Goal: Transaction & Acquisition: Subscribe to service/newsletter

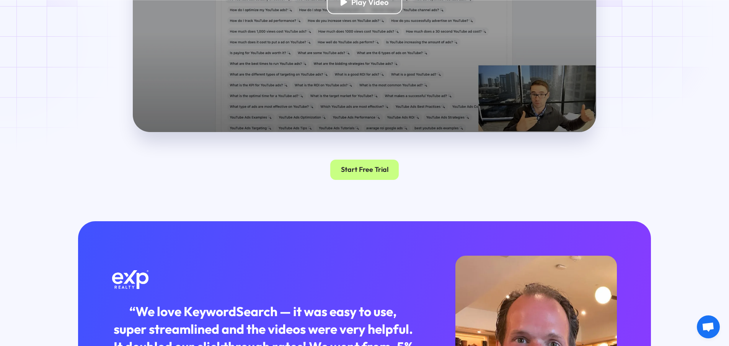
scroll to position [1492, 0]
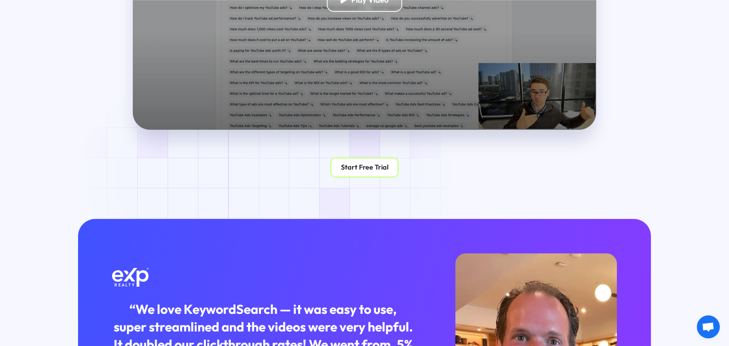
click at [351, 176] on link "Start Free Trial" at bounding box center [364, 167] width 69 height 21
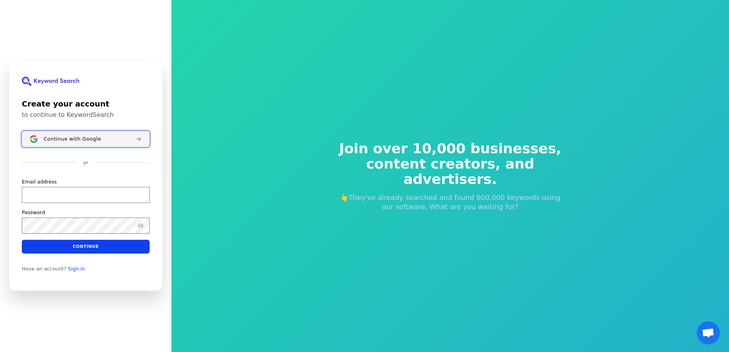
click at [102, 137] on div "Continue with Google" at bounding box center [87, 138] width 86 height 6
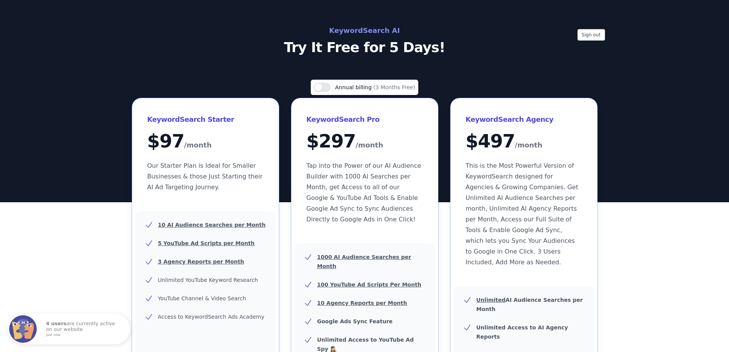
click at [637, 210] on div "Use setting Annual billing (3 Months Free) KeywordSearch Starter $ 97 /month Ou…" at bounding box center [364, 327] width 729 height 494
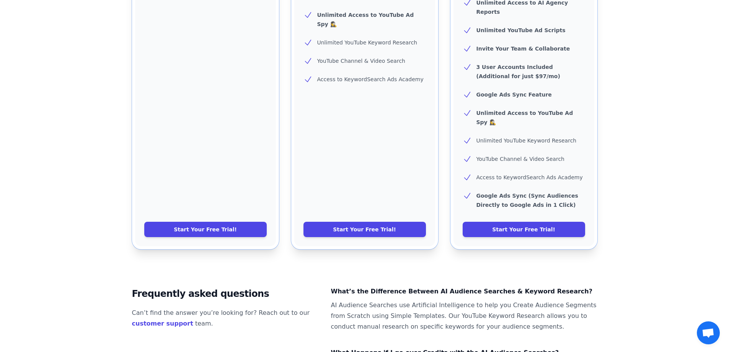
scroll to position [338, 0]
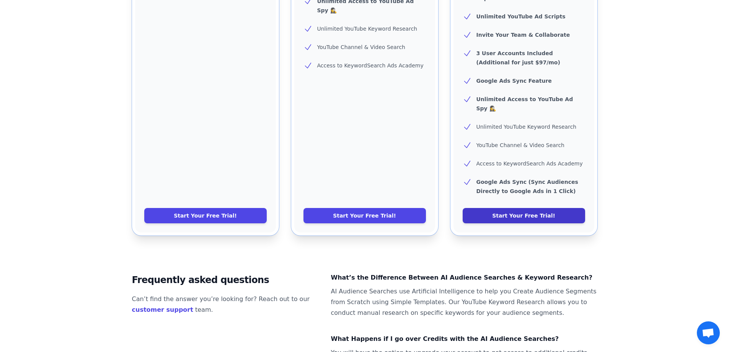
click at [536, 208] on link "Start Your Free Trial!" at bounding box center [524, 215] width 122 height 15
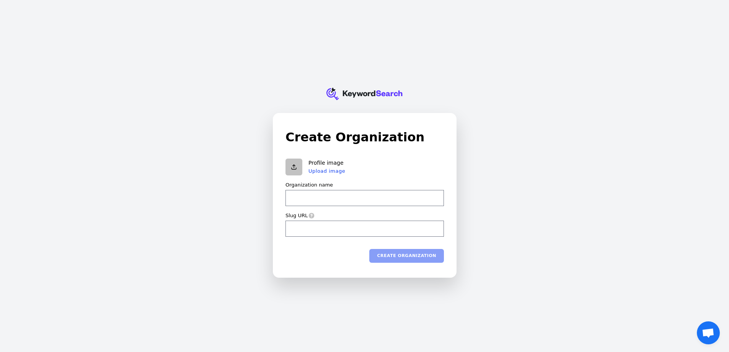
type input "e"
type input "ec"
type input "ecf"
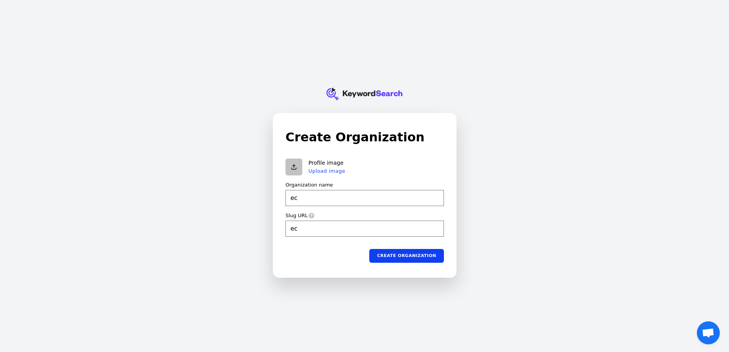
type input "ecf"
type input "ecfw"
type input "ecfwr"
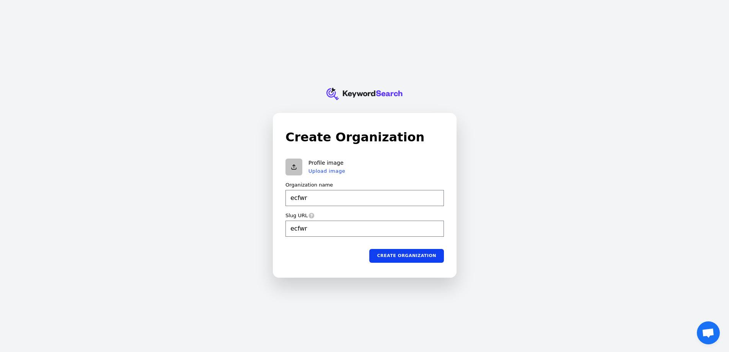
type input "ecfwrf"
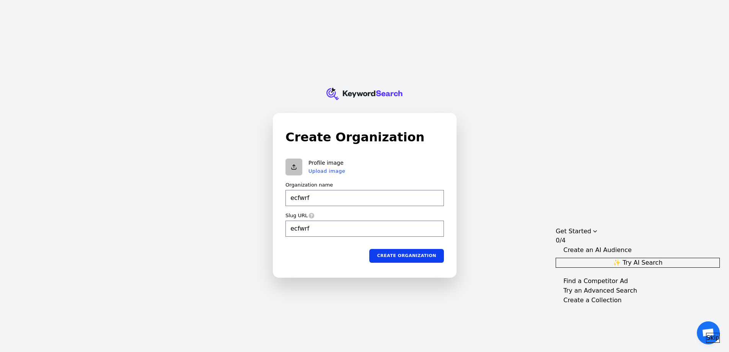
type input "ecfwrfe"
type input "ecfwrfew"
type input "ecfwrfewf"
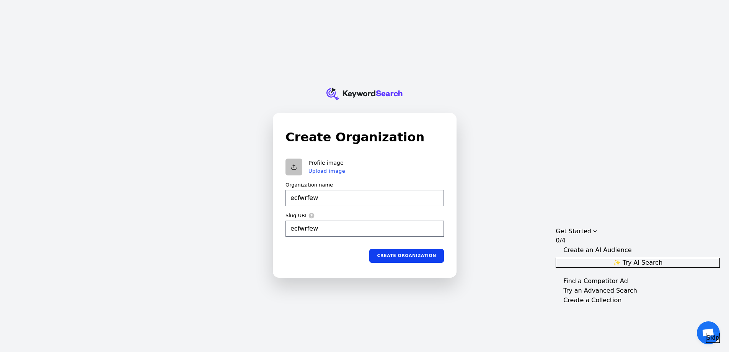
type input "ecfwrfewf"
click at [323, 228] on input "ecfwrfewf" at bounding box center [364, 228] width 158 height 16
type input "ecfwrfewf"
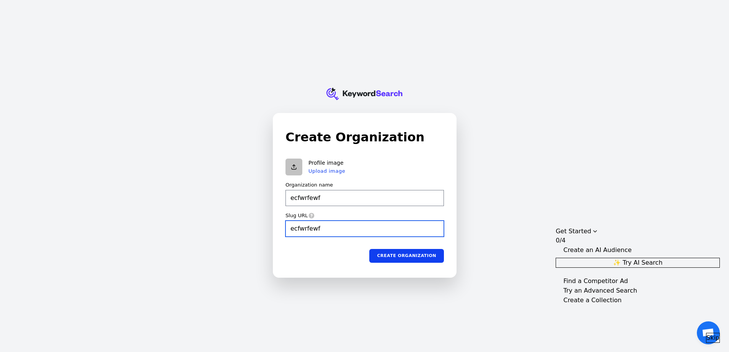
type input "ecfwrfewf."
type input "ecfwrfewf"
type input "ecfwrfewf.c"
type input "ecfwrfewf"
type input "ecfwrfewf.co"
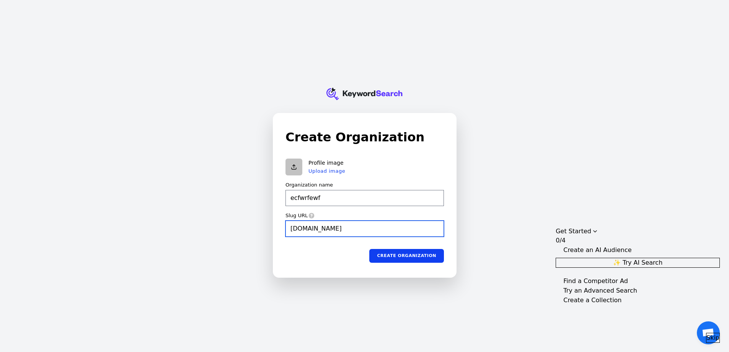
type input "ecfwrfewf"
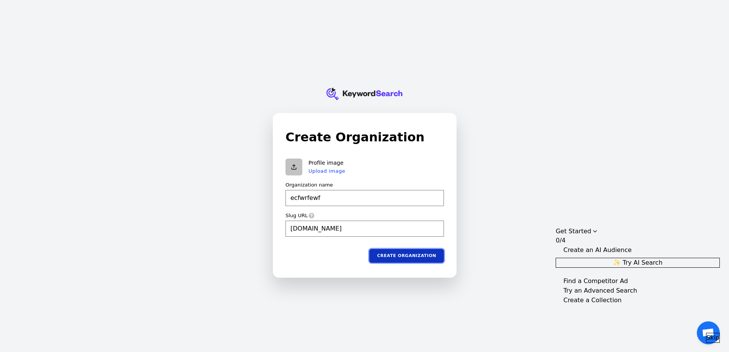
type input "ecfwrfewf.com"
click at [419, 254] on button "Create organization" at bounding box center [406, 255] width 75 height 14
type input "ecfwrfewf"
type input "ecfwrfewf.com"
type input "ecfwrfewf"
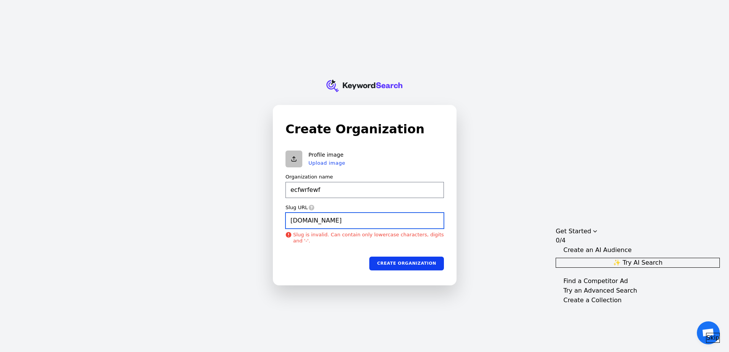
type input "ecfwrfewf.com"
click at [345, 219] on input "ecfwrfewf.com" at bounding box center [364, 220] width 158 height 16
drag, startPoint x: 316, startPoint y: 222, endPoint x: 334, endPoint y: 219, distance: 18.2
click at [334, 219] on input "ecfwrfewf.com" at bounding box center [364, 220] width 158 height 16
type input "ecfwrfewf"
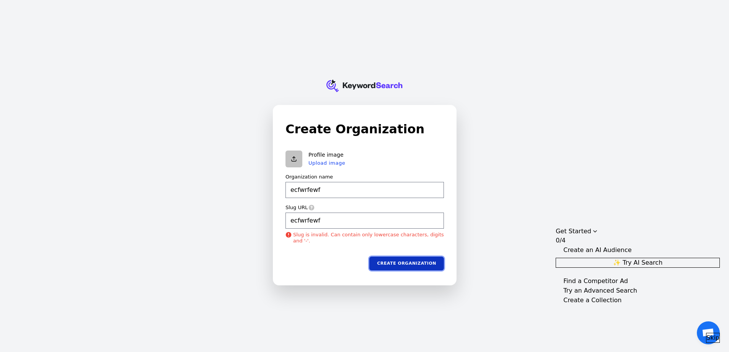
type input "ecfwrfewf"
click at [423, 262] on button "Create organization" at bounding box center [406, 263] width 75 height 14
type input "ecfwrfewf"
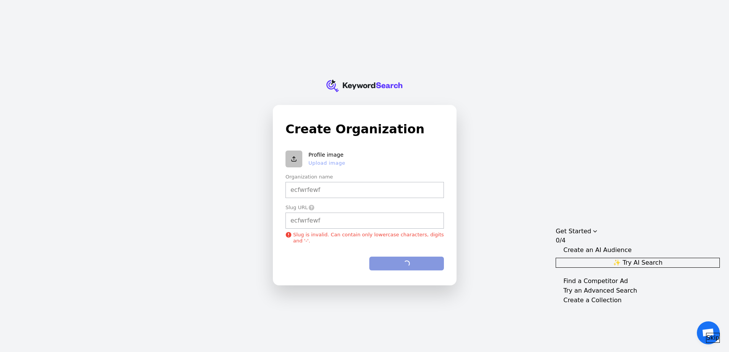
type input "ecfwrfewf"
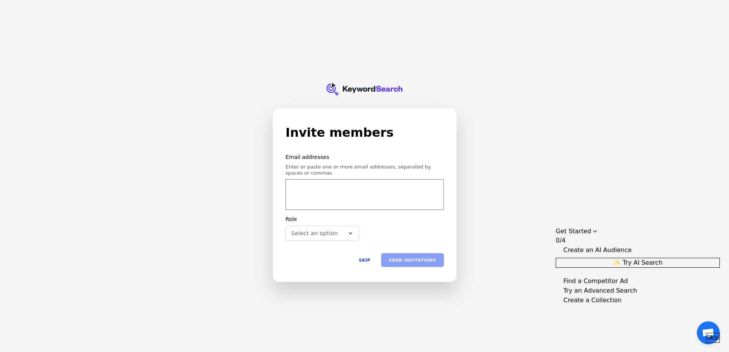
click at [331, 190] on input "email" at bounding box center [364, 189] width 148 height 15
click at [319, 192] on input "email" at bounding box center [364, 189] width 148 height 15
type input "fvrvrverv"
click at [706, 333] on span "Skip" at bounding box center [712, 337] width 13 height 9
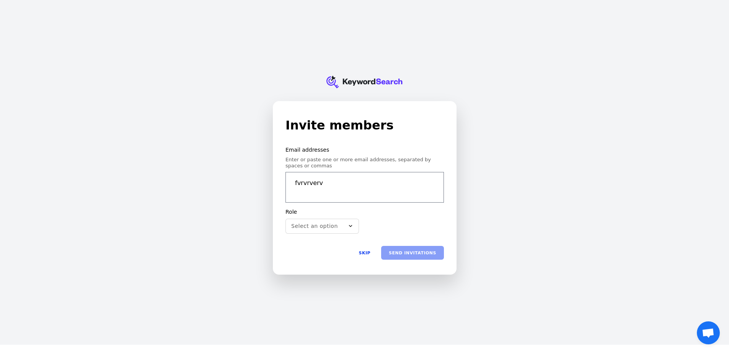
scroll to position [9, 0]
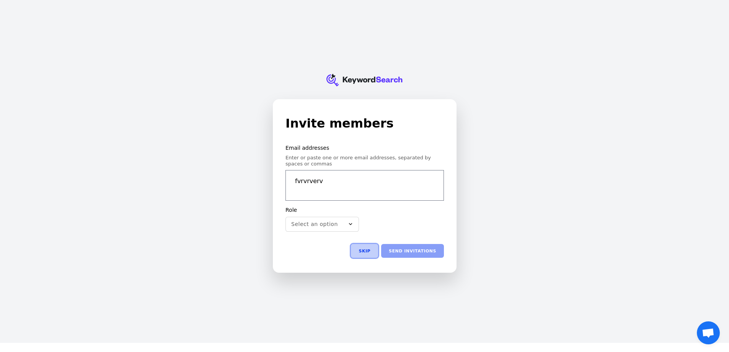
click at [364, 247] on button "Skip" at bounding box center [364, 251] width 27 height 14
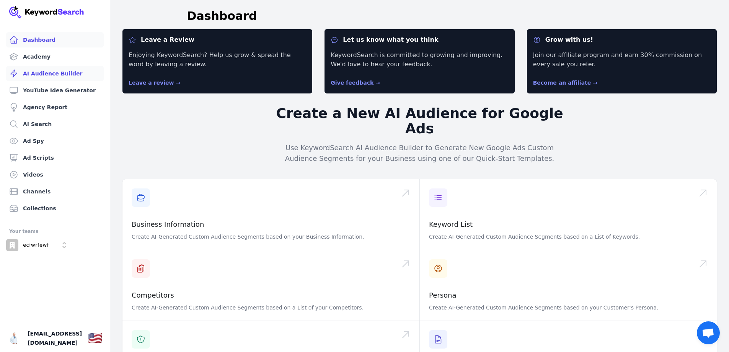
click at [68, 76] on link "AI Audience Builder" at bounding box center [55, 73] width 98 height 15
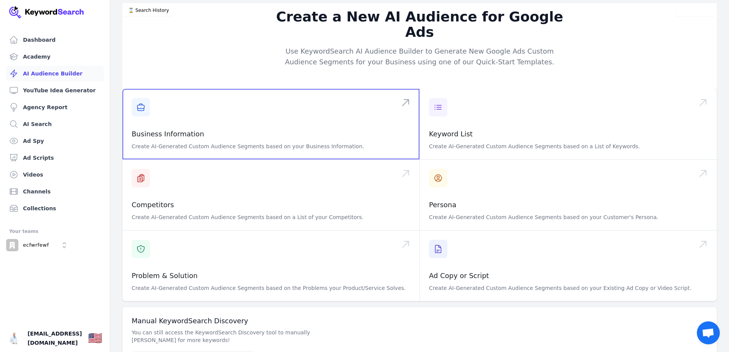
click at [143, 94] on span at bounding box center [270, 124] width 297 height 70
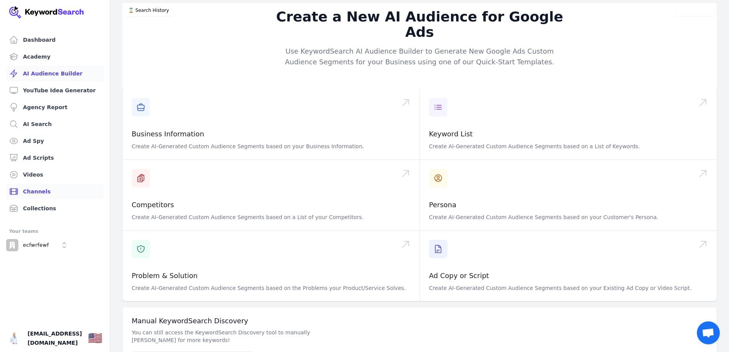
click at [61, 189] on link "Channels" at bounding box center [55, 191] width 98 height 15
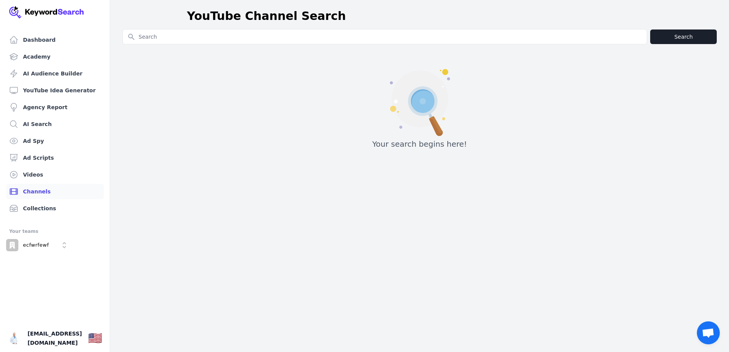
click at [238, 38] on input "Search for YouTube Keywords" at bounding box center [385, 36] width 524 height 15
click at [36, 209] on link "Collections" at bounding box center [55, 207] width 98 height 15
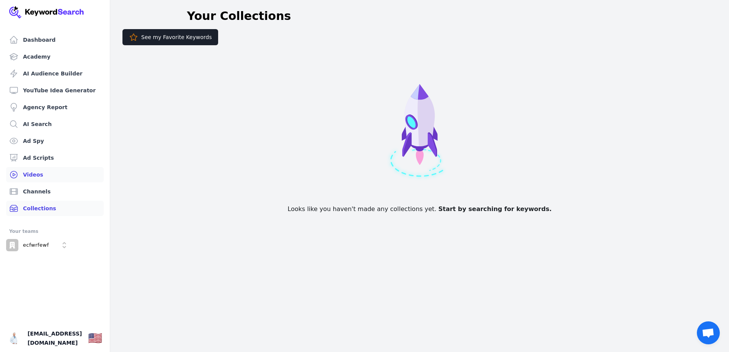
click at [59, 175] on link "Videos" at bounding box center [55, 174] width 98 height 15
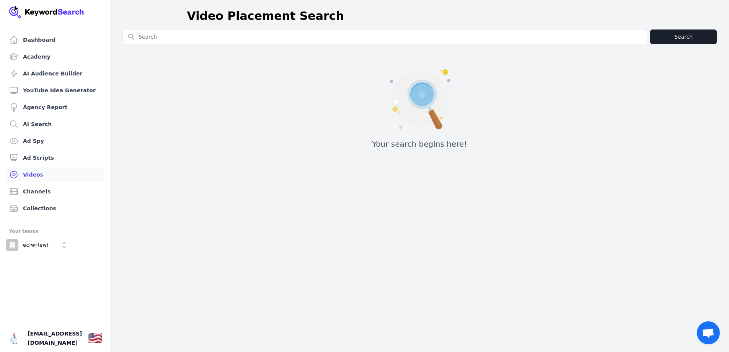
click at [199, 39] on input "Search for YouTube Keywords" at bounding box center [385, 36] width 524 height 15
type input "xrp youtube reward"
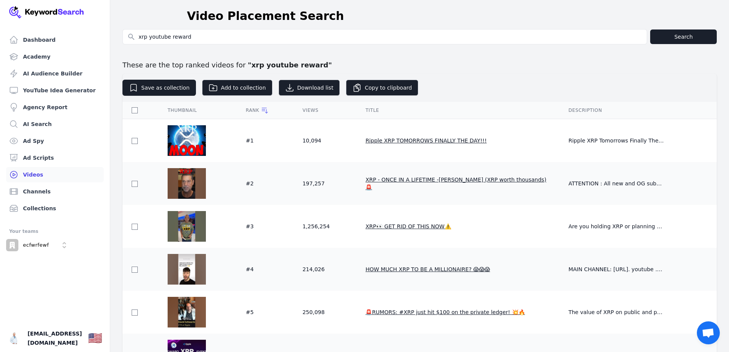
click at [511, 138] on td "Ripple XRP TOMORROWS FINALLY THE DAY!!!" at bounding box center [457, 140] width 203 height 43
click at [191, 134] on img at bounding box center [187, 140] width 38 height 31
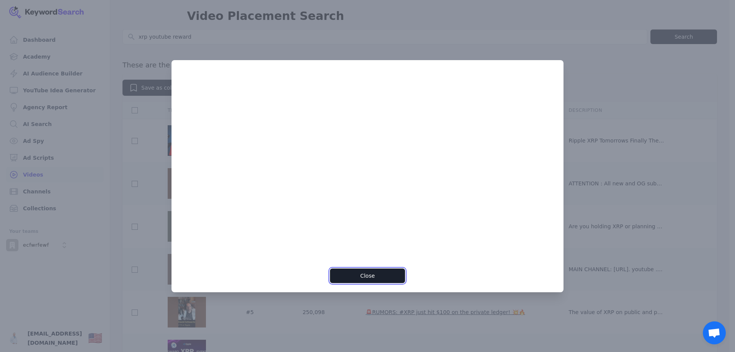
click at [376, 277] on button "Close" at bounding box center [367, 275] width 75 height 15
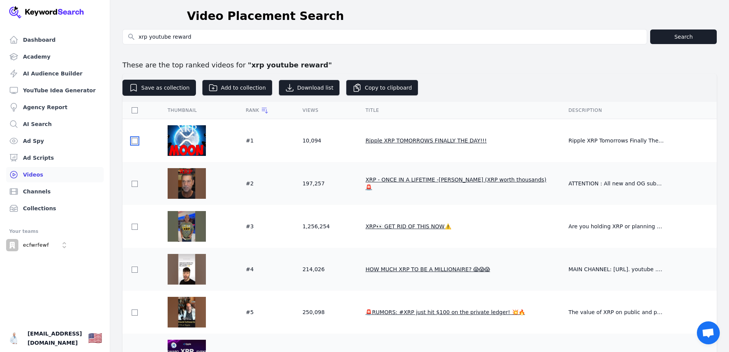
click at [133, 139] on input "checkbox" at bounding box center [135, 141] width 6 height 6
checkbox input "false"
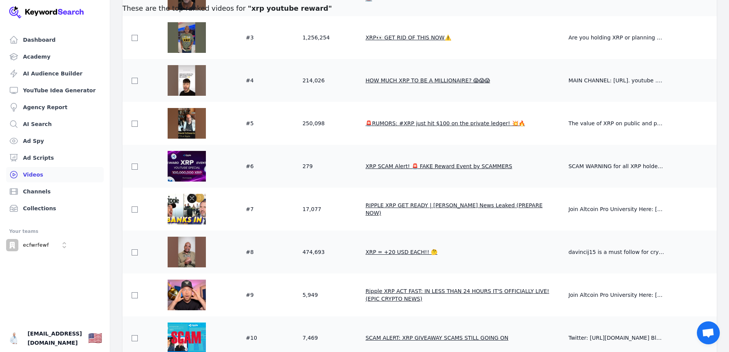
scroll to position [191, 0]
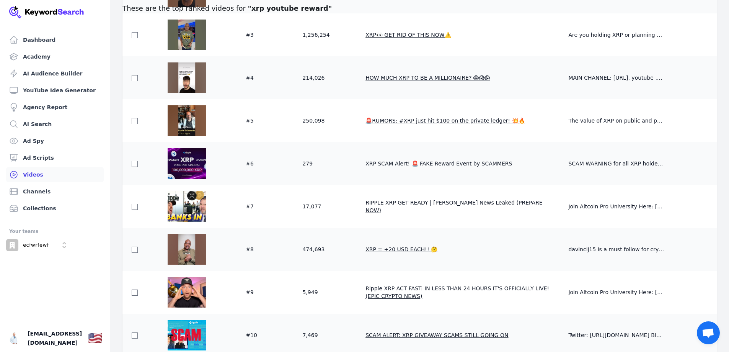
click at [425, 162] on span "XRP SCAM Alert! 🚨 FAKE Reward Event by SCAMMERS" at bounding box center [438, 163] width 147 height 6
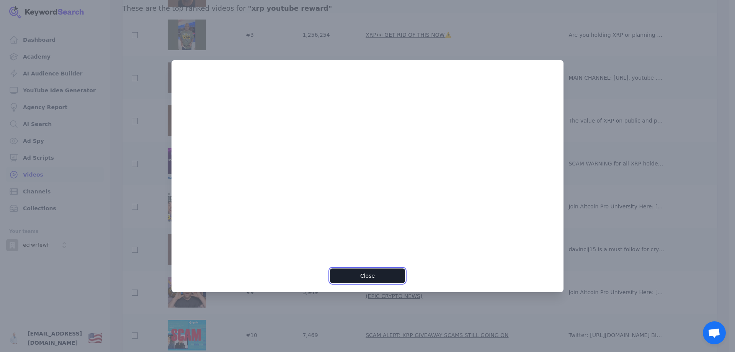
click at [386, 272] on button "Close" at bounding box center [367, 275] width 75 height 15
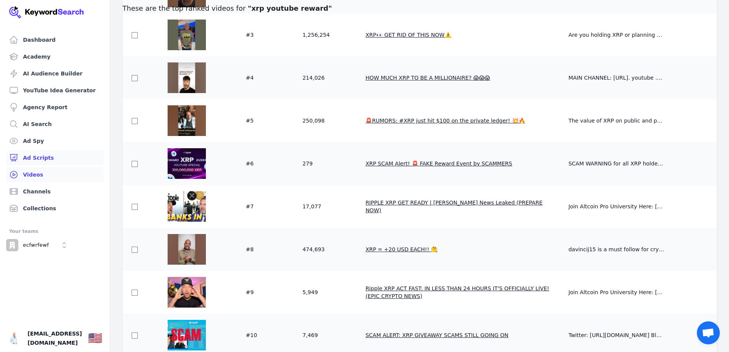
click at [49, 157] on link "Ad Scripts" at bounding box center [55, 157] width 98 height 15
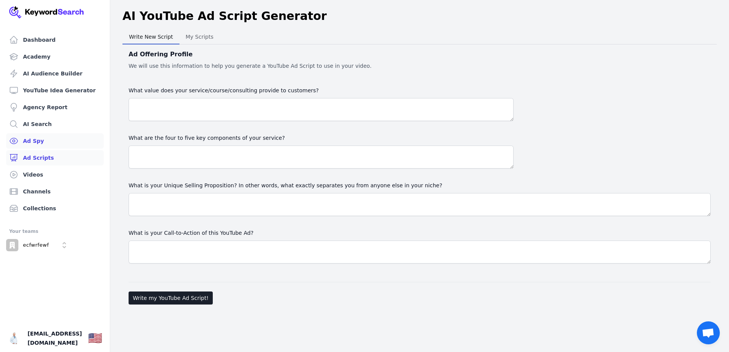
click at [43, 142] on link "Ad Spy" at bounding box center [55, 140] width 98 height 15
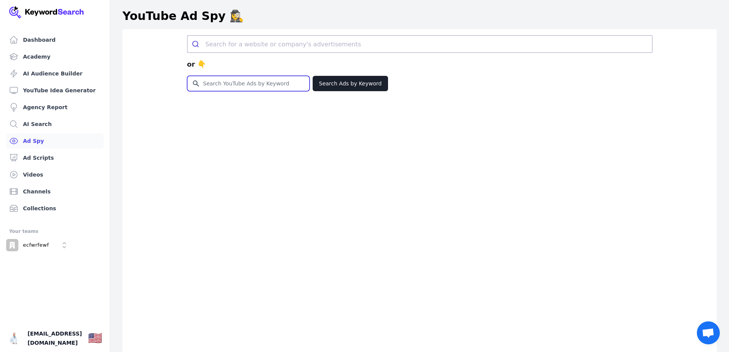
click at [244, 83] on input "Search for YouTube Keywords" at bounding box center [248, 83] width 122 height 15
type input "xrp youtube reward"
click at [333, 81] on button "Search Ads by Keyword" at bounding box center [351, 83] width 76 height 15
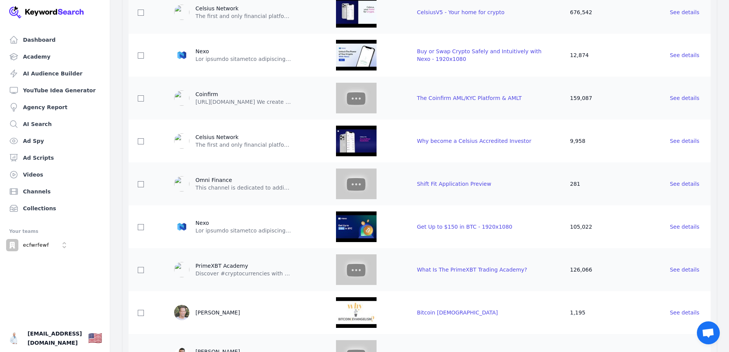
scroll to position [268, 0]
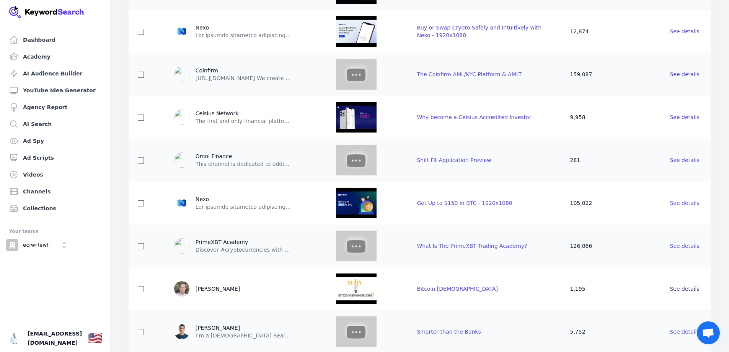
click at [683, 287] on span "See details" at bounding box center [684, 288] width 29 height 6
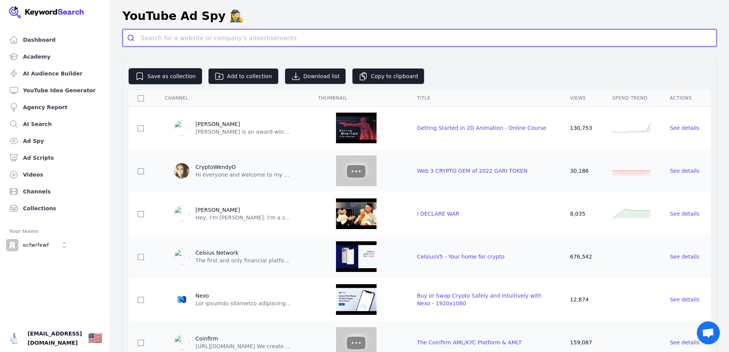
click at [241, 39] on input "search" at bounding box center [428, 37] width 575 height 17
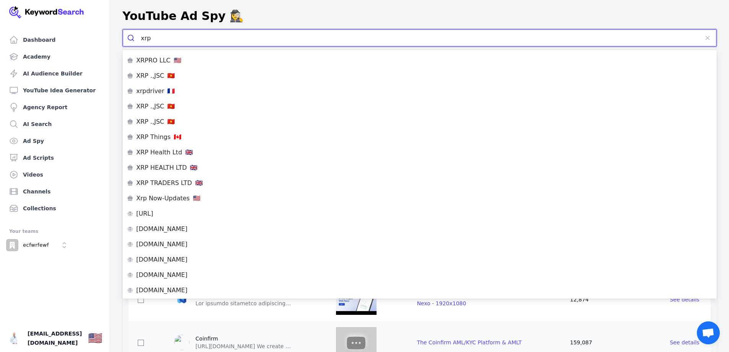
click at [123, 29] on button "submit" at bounding box center [132, 37] width 18 height 17
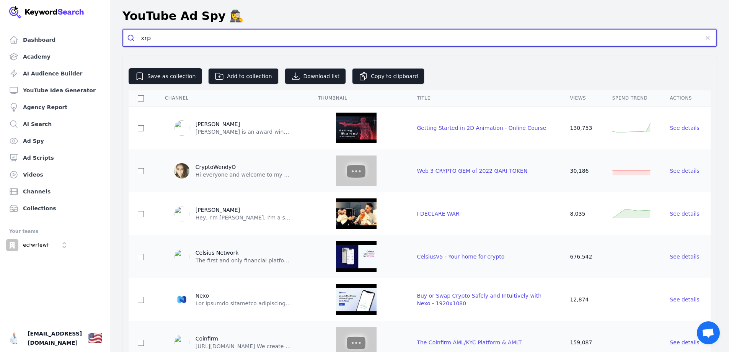
click at [255, 37] on input "xrp" at bounding box center [420, 37] width 558 height 17
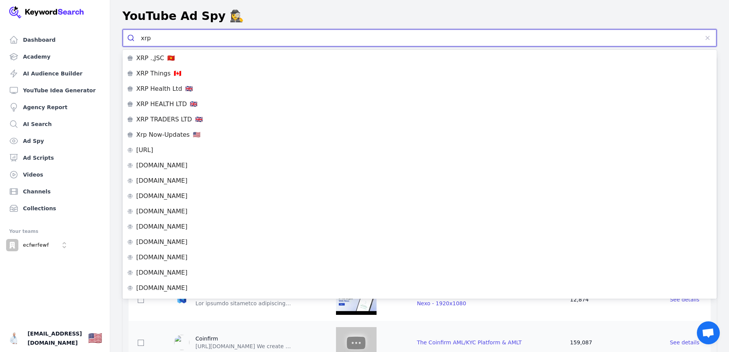
drag, startPoint x: 156, startPoint y: 36, endPoint x: 138, endPoint y: 41, distance: 18.5
click at [138, 41] on form "xrp" at bounding box center [419, 38] width 594 height 18
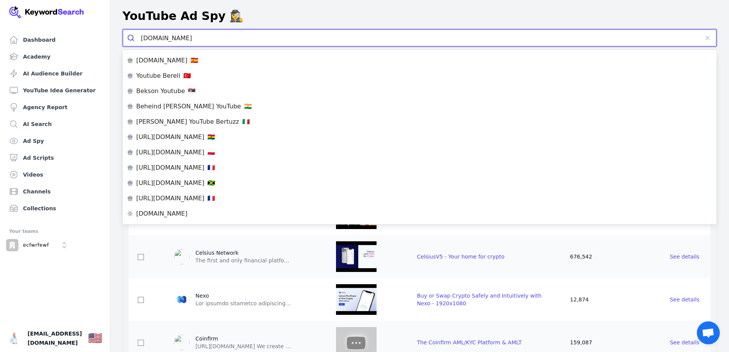
type input "youtu.be/"
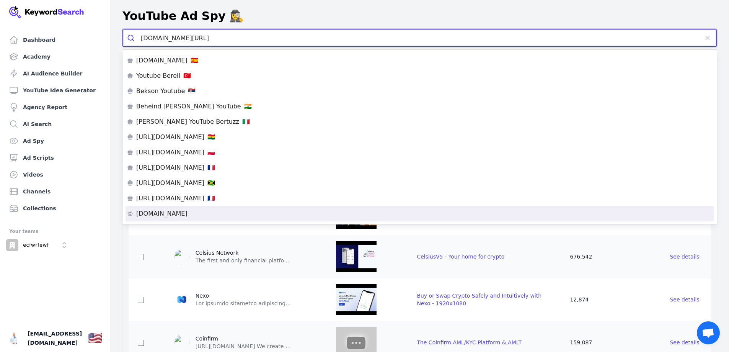
click at [207, 214] on div "youtu.be" at bounding box center [419, 213] width 585 height 6
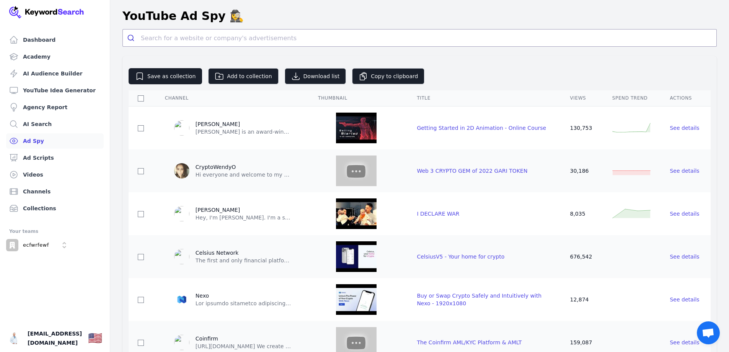
click at [40, 140] on link "Ad Spy" at bounding box center [55, 140] width 98 height 15
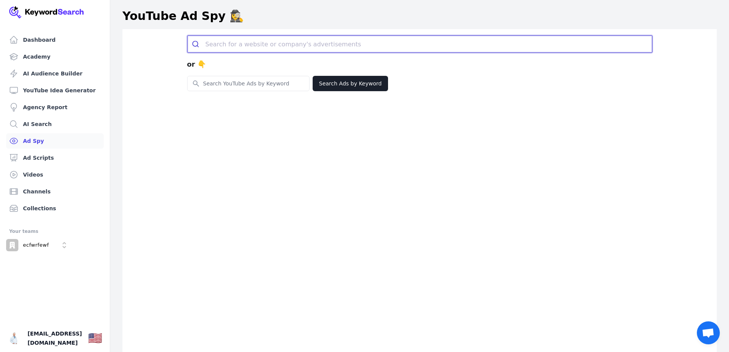
click at [383, 48] on input "search" at bounding box center [428, 44] width 446 height 17
click at [259, 44] on input "search" at bounding box center [428, 44] width 446 height 17
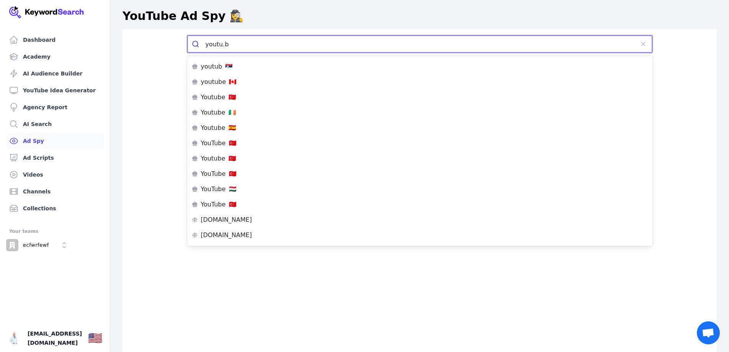
type input "youtu.be"
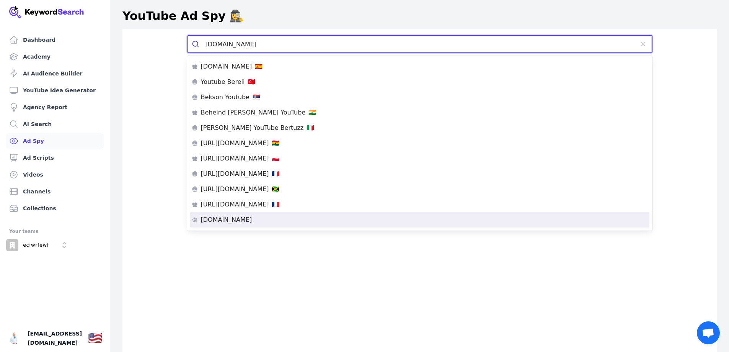
click at [241, 216] on li "youtu.be" at bounding box center [419, 219] width 459 height 15
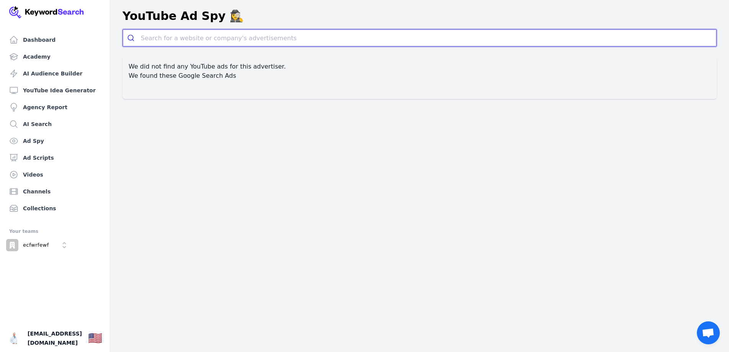
click at [227, 40] on input "search" at bounding box center [428, 37] width 575 height 17
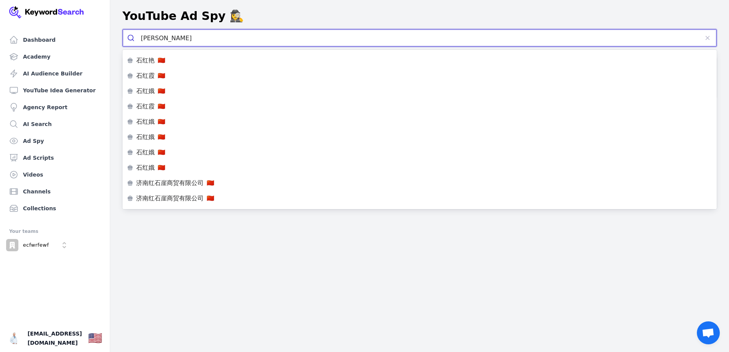
type input "石红霞"
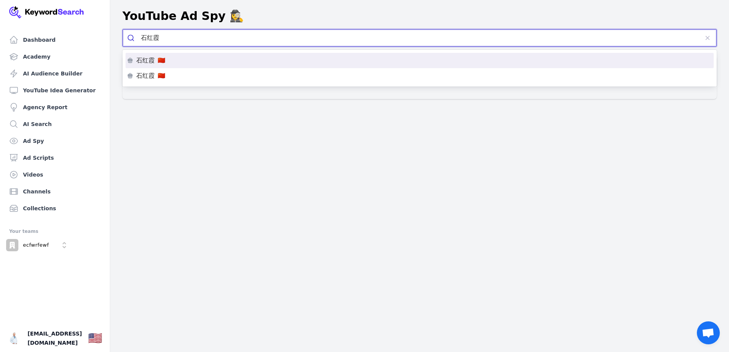
click at [173, 58] on div "石红霞 🇨🇳" at bounding box center [419, 60] width 585 height 6
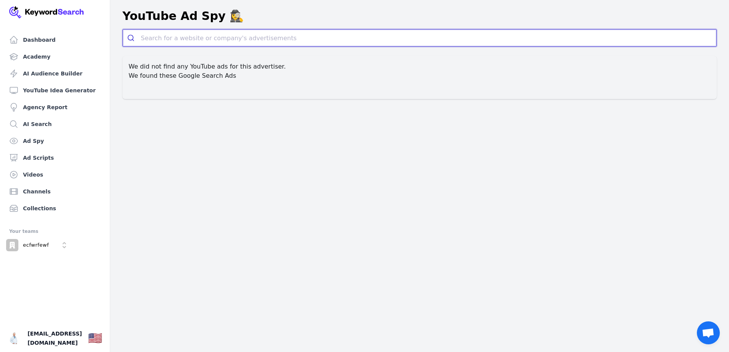
click at [225, 37] on input "search" at bounding box center [428, 37] width 575 height 17
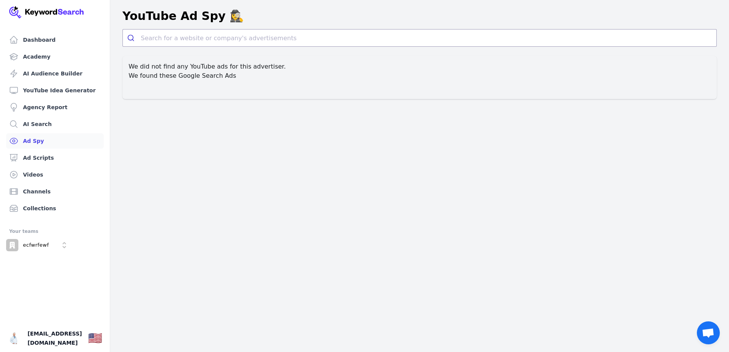
click at [51, 143] on link "Ad Spy" at bounding box center [55, 140] width 98 height 15
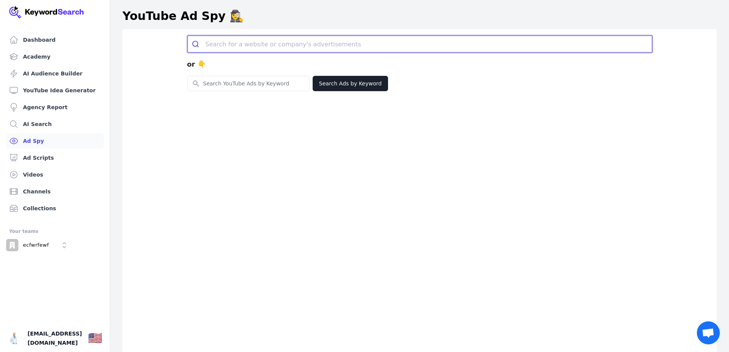
click at [250, 43] on input "search" at bounding box center [428, 44] width 446 height 17
type input "石头"
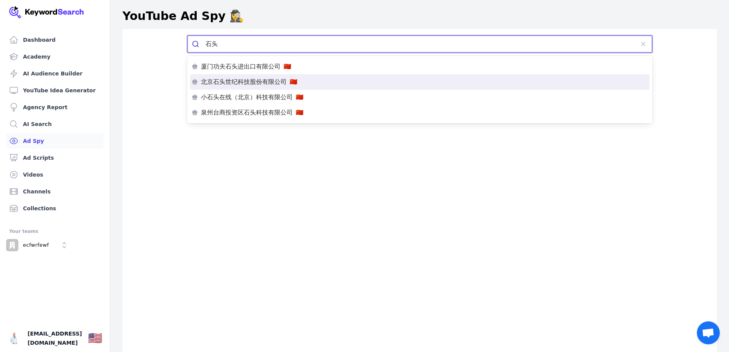
click at [251, 83] on p "北京石头世纪科技股份有限公司" at bounding box center [244, 82] width 86 height 6
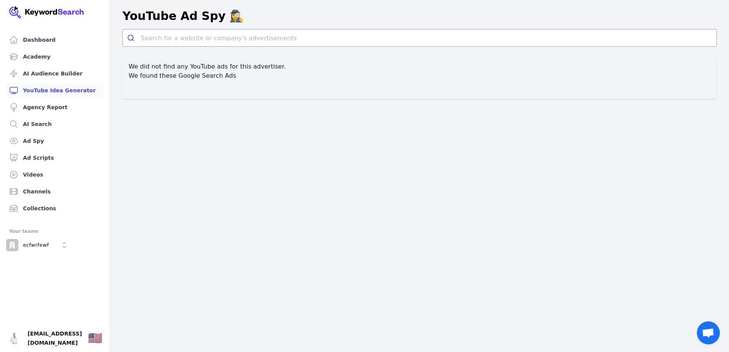
click at [54, 86] on link "YouTube Idea Generator" at bounding box center [55, 90] width 98 height 15
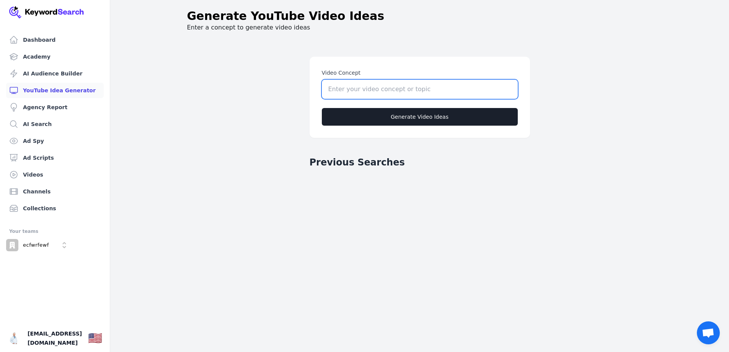
click at [418, 90] on input "Video Concept" at bounding box center [420, 89] width 196 height 19
click at [49, 72] on link "AI Audience Builder" at bounding box center [55, 73] width 98 height 15
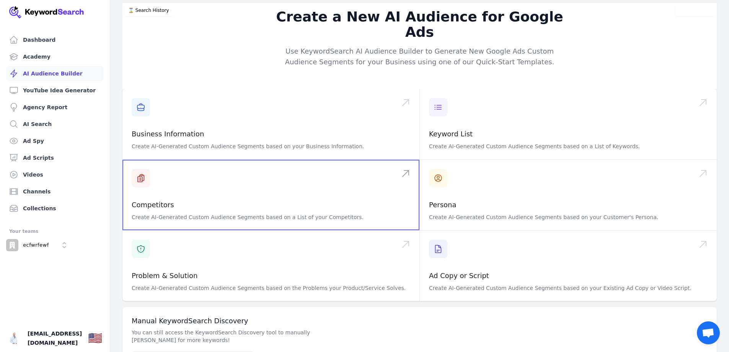
click at [193, 182] on span at bounding box center [270, 195] width 297 height 70
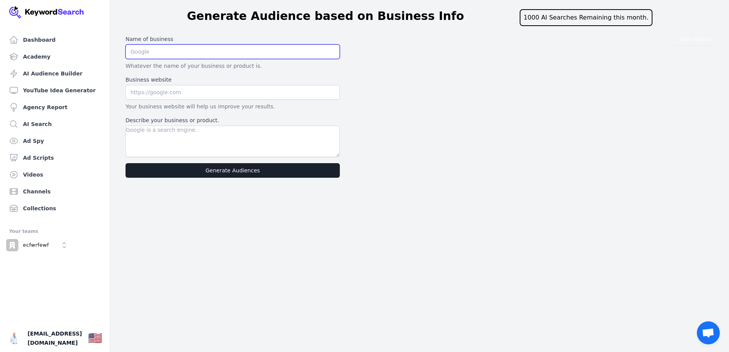
click at [168, 54] on input "text" at bounding box center [232, 51] width 214 height 15
click at [180, 91] on input "text" at bounding box center [232, 92] width 214 height 15
click at [188, 51] on input "text" at bounding box center [232, 51] width 214 height 15
type input "Ripple"
click at [165, 91] on input "text" at bounding box center [232, 92] width 214 height 15
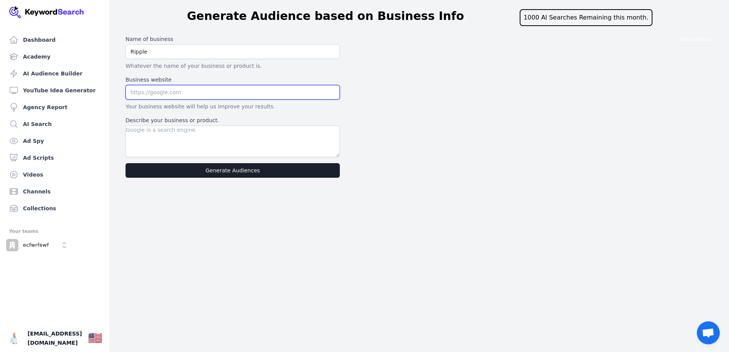
click at [197, 93] on input "text" at bounding box center [232, 92] width 214 height 15
type input "有"
click at [172, 94] on input "youtubebe。" at bounding box center [232, 92] width 214 height 15
click at [150, 90] on input "youtu。be" at bounding box center [232, 92] width 214 height 15
type input "youtu.be"
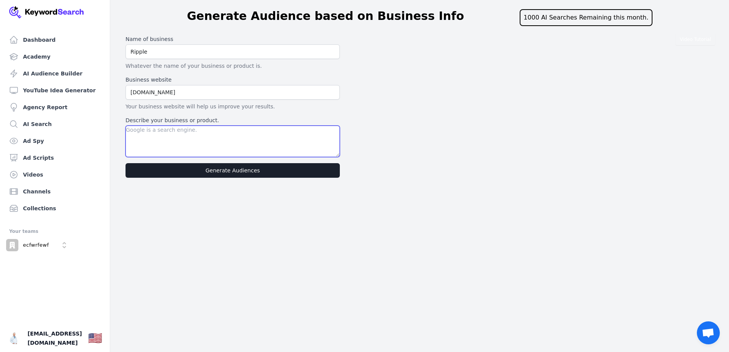
click at [190, 132] on textarea "Describe your business or product." at bounding box center [232, 140] width 214 height 31
paste textarea "We are the official Ripple. We are planning to hold an event, the XRP YouTube R…"
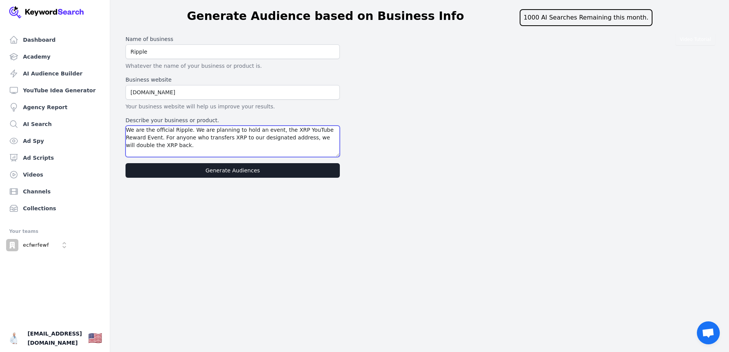
type textarea "We are the official Ripple. We are planning to hold an event, the XRP YouTube R…"
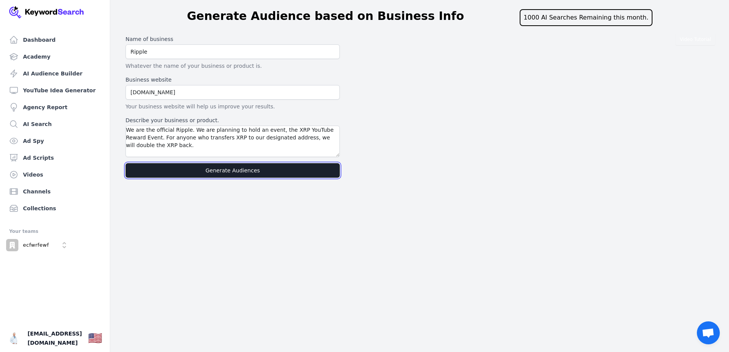
click at [201, 166] on button "Generate Audiences" at bounding box center [232, 170] width 214 height 15
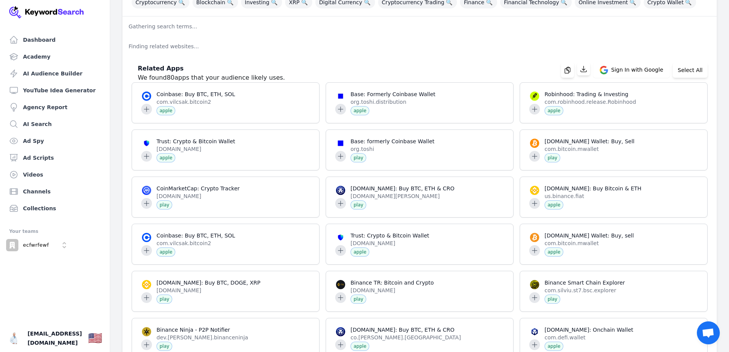
scroll to position [22, 0]
